Goal: Check status: Check status

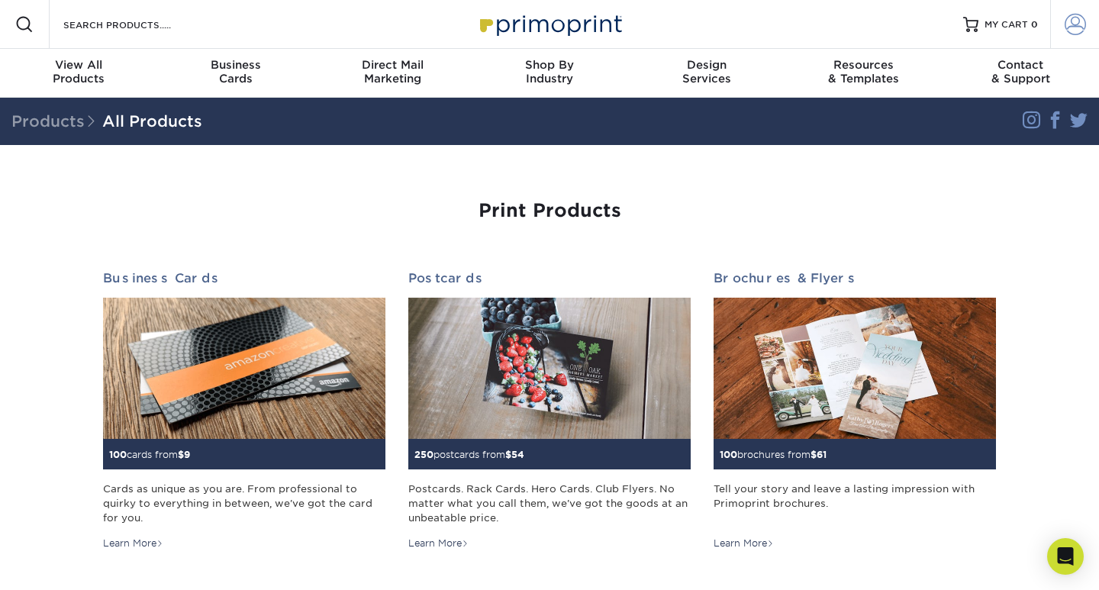
type input "info@chialphaumn.org"
click at [1068, 30] on span at bounding box center [1075, 24] width 21 height 21
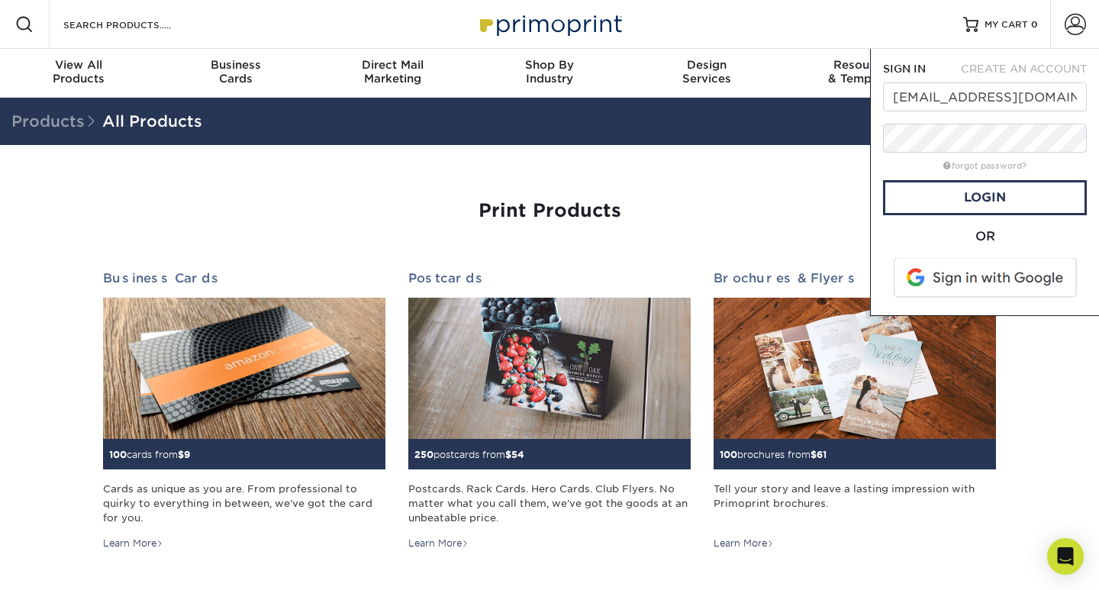
click at [978, 285] on span at bounding box center [986, 278] width 195 height 40
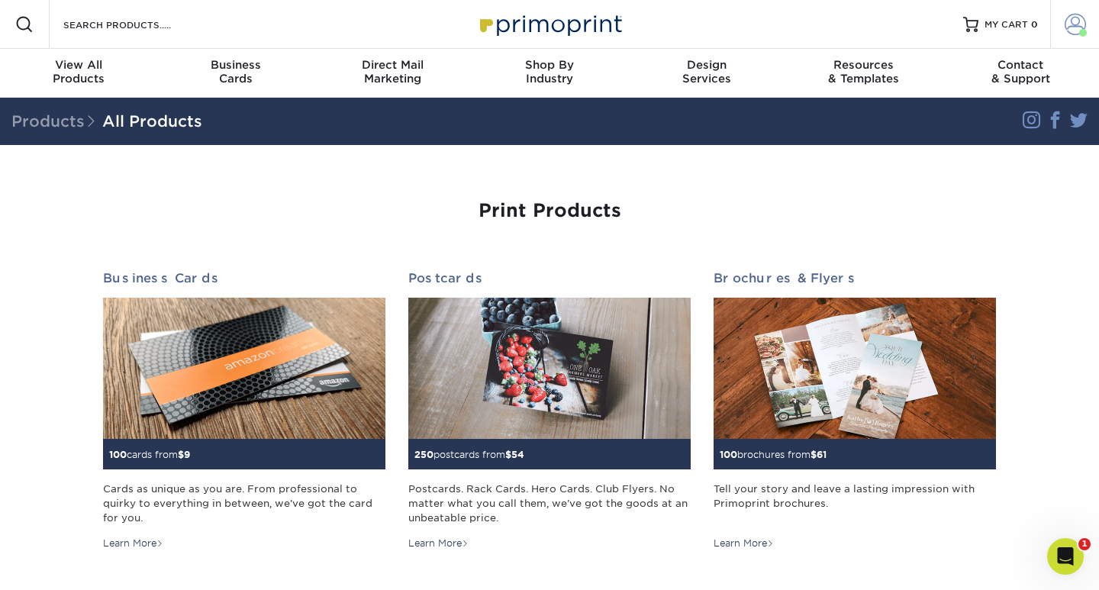
click at [1076, 38] on link "Account" at bounding box center [1074, 24] width 49 height 49
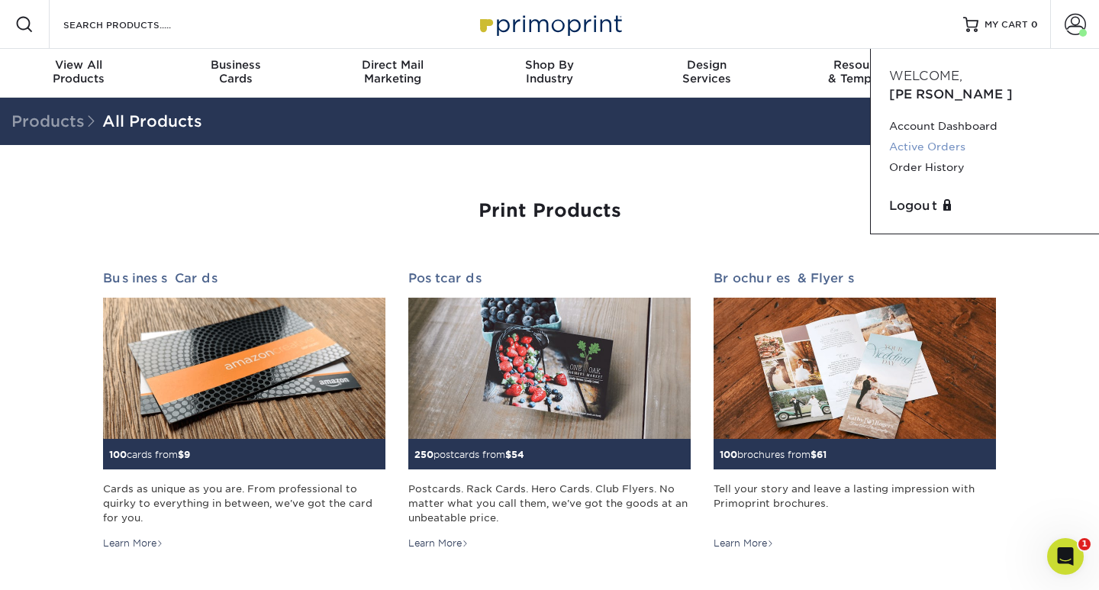
click at [947, 137] on link "Active Orders" at bounding box center [985, 147] width 192 height 21
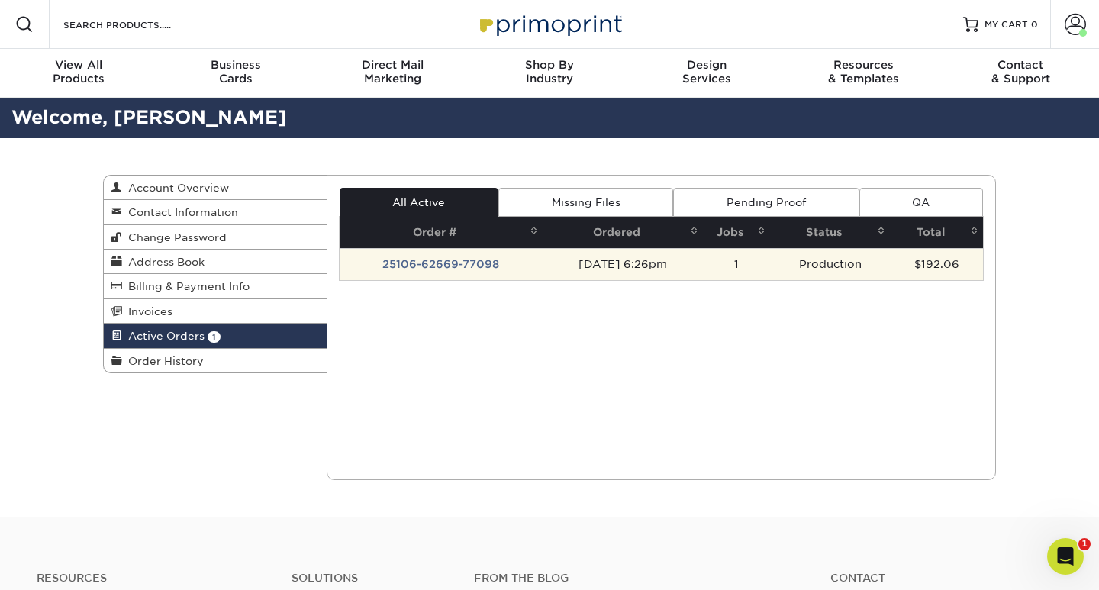
click at [443, 267] on td "25106-62669-77098" at bounding box center [442, 264] width 204 height 32
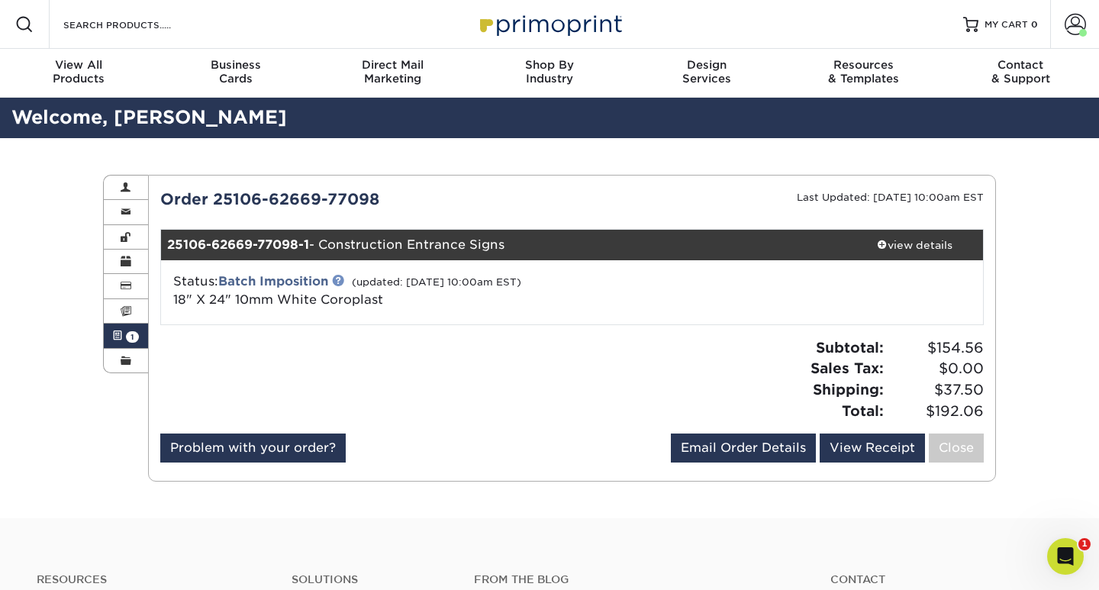
click at [341, 279] on link at bounding box center [338, 280] width 12 height 12
click at [904, 242] on div "view details" at bounding box center [914, 244] width 137 height 15
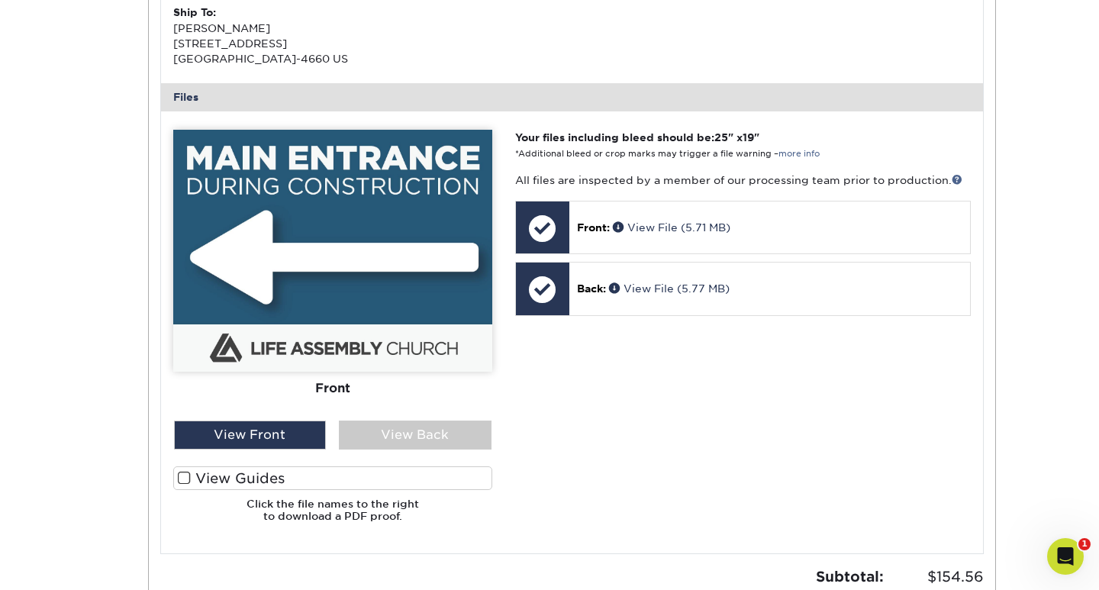
scroll to position [652, 0]
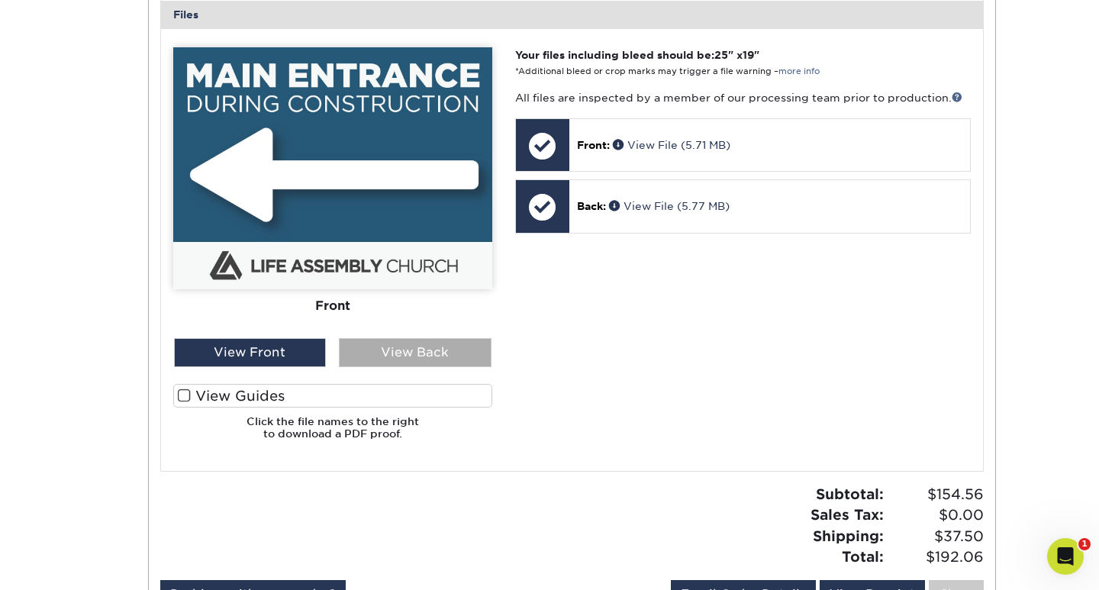
click at [407, 359] on div "View Back" at bounding box center [415, 352] width 153 height 29
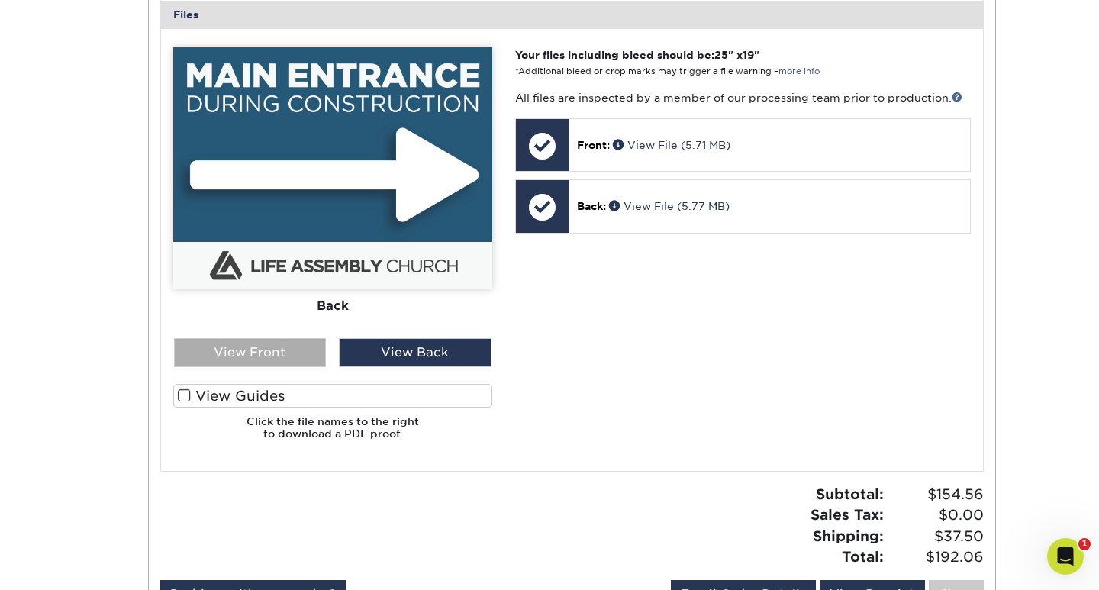
click at [281, 349] on div "View Front" at bounding box center [250, 352] width 153 height 29
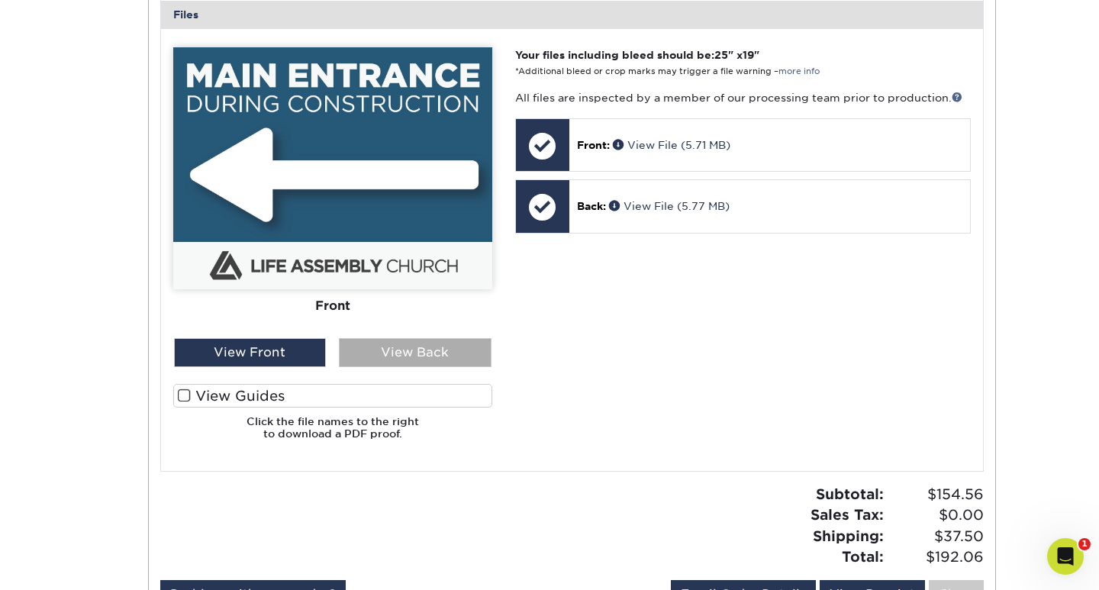
click at [393, 363] on div "View Back" at bounding box center [415, 352] width 153 height 29
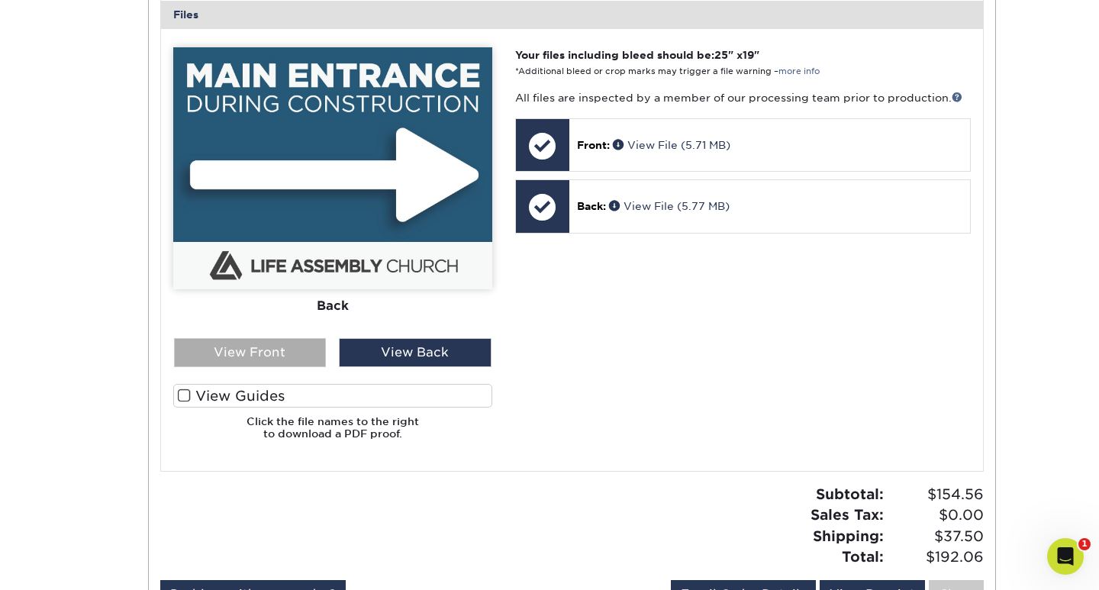
click at [293, 347] on div "View Front" at bounding box center [250, 352] width 153 height 29
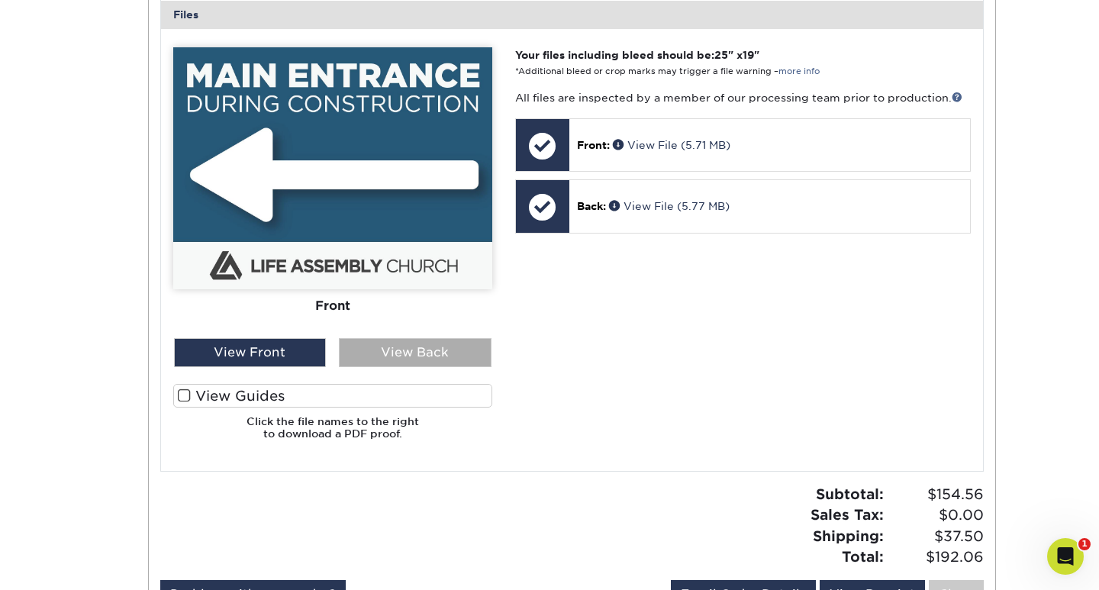
click at [397, 365] on div "View Back" at bounding box center [415, 352] width 153 height 29
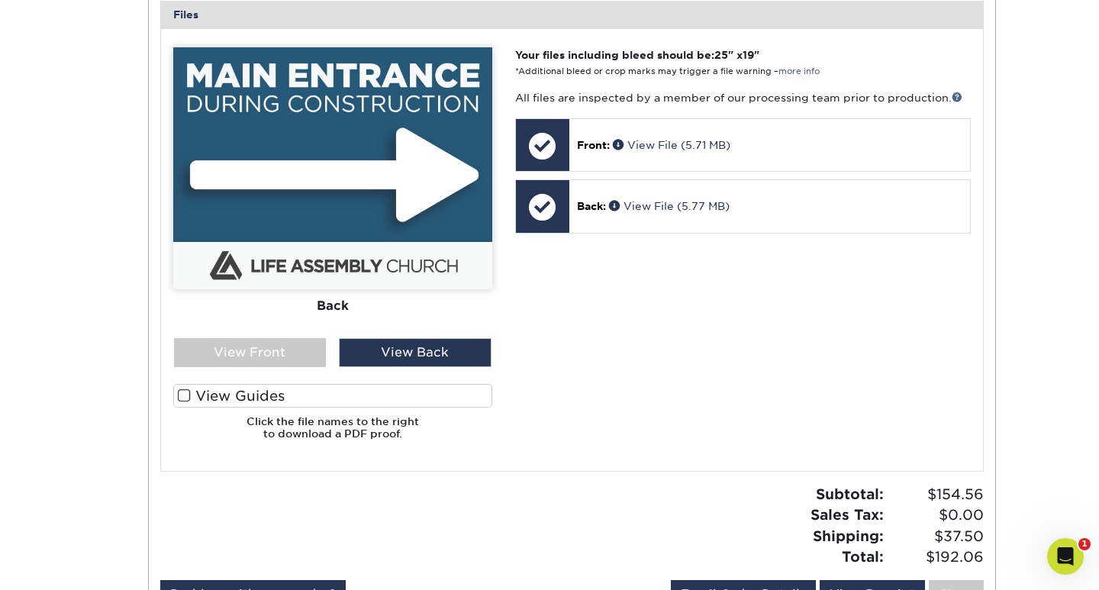
click at [214, 394] on label "View Guides" at bounding box center [332, 396] width 319 height 24
click at [0, 0] on input "View Guides" at bounding box center [0, 0] width 0 height 0
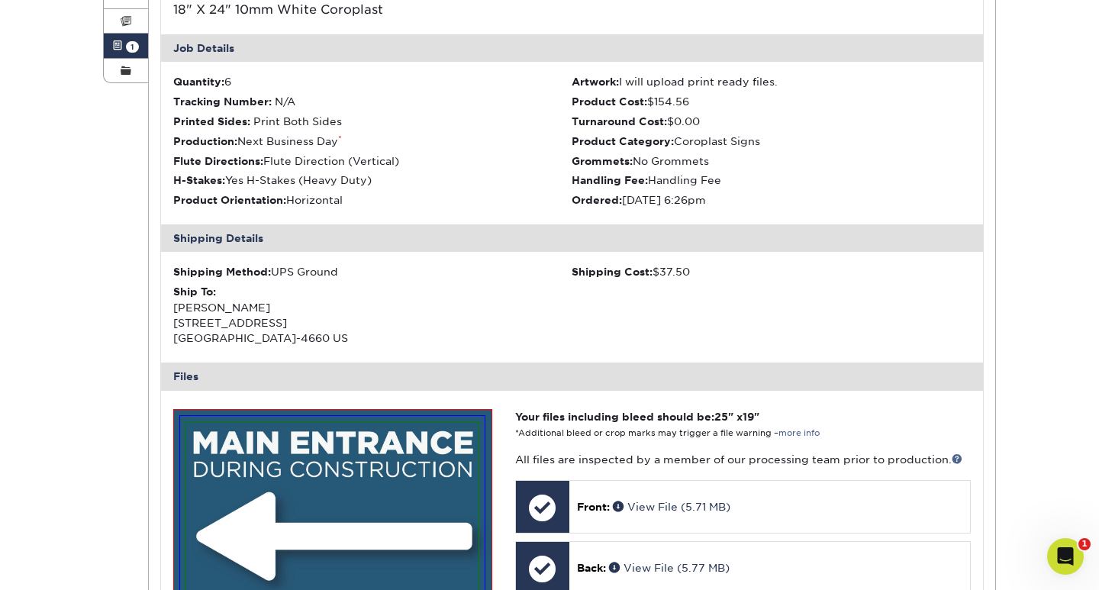
scroll to position [240, 0]
